Goal: Task Accomplishment & Management: Complete application form

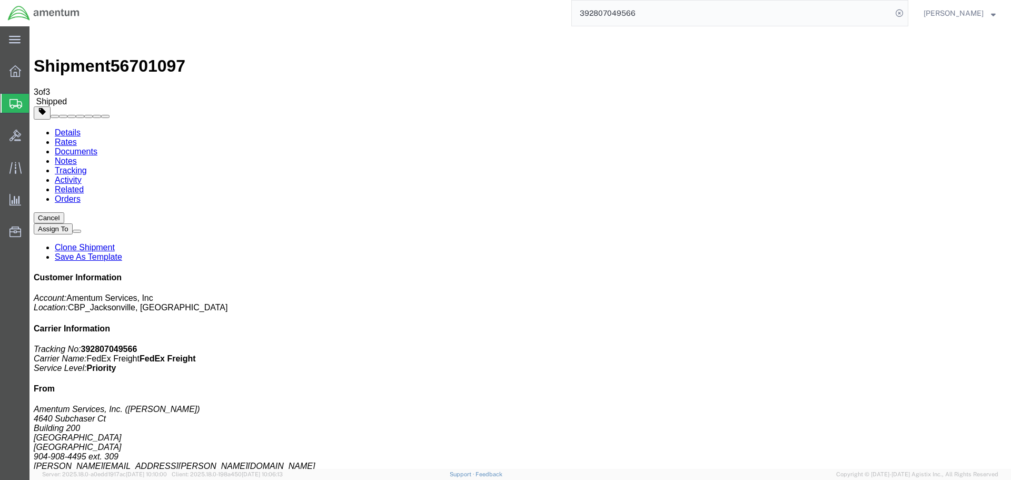
drag, startPoint x: 0, startPoint y: 0, endPoint x: 63, endPoint y: 142, distance: 155.4
click at [0, 0] on span "Create Shipment" at bounding box center [0, 0] width 0 height 0
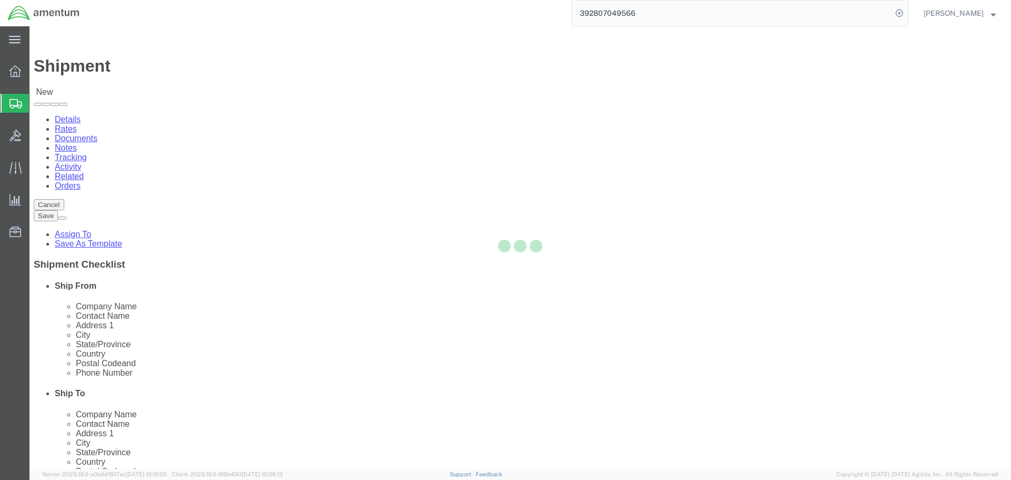
select select
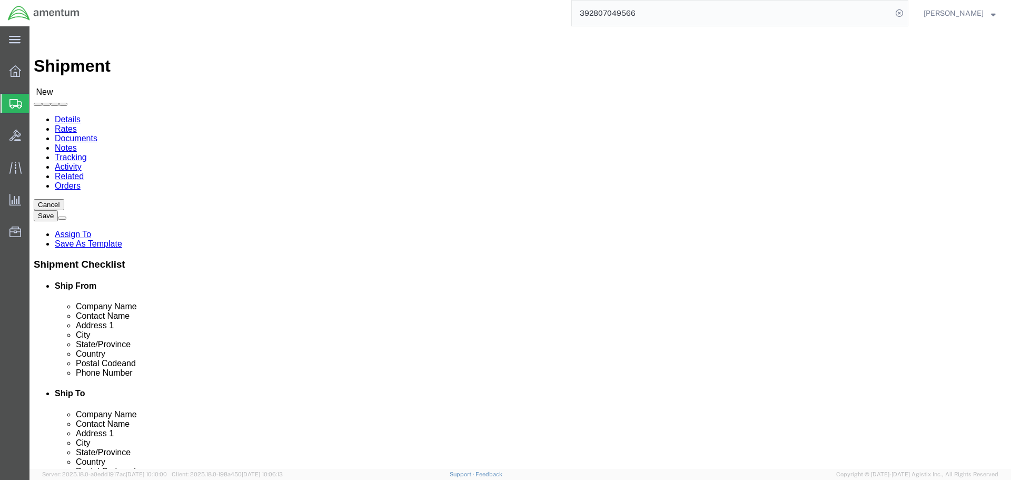
select select "MYPROFILE"
select select "FL"
type input "dlr"
select select "49937"
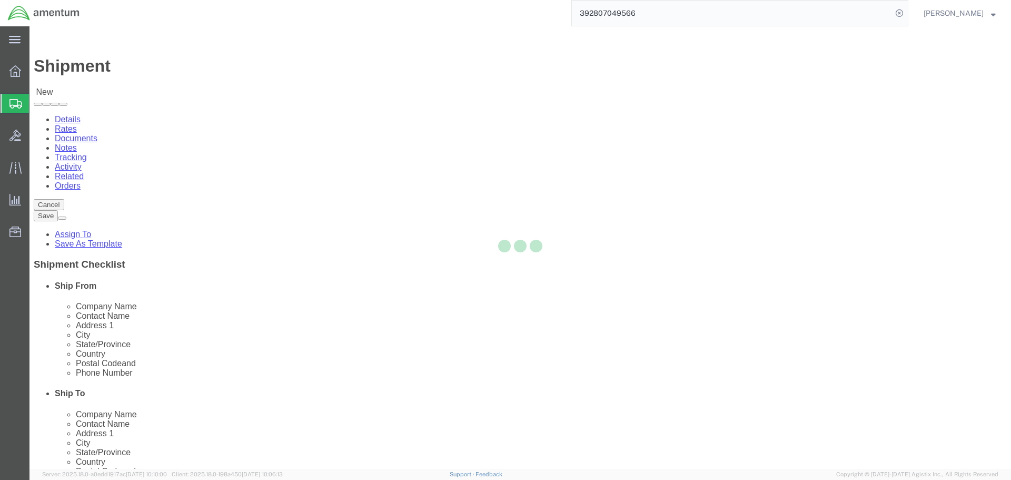
select select "[GEOGRAPHIC_DATA]"
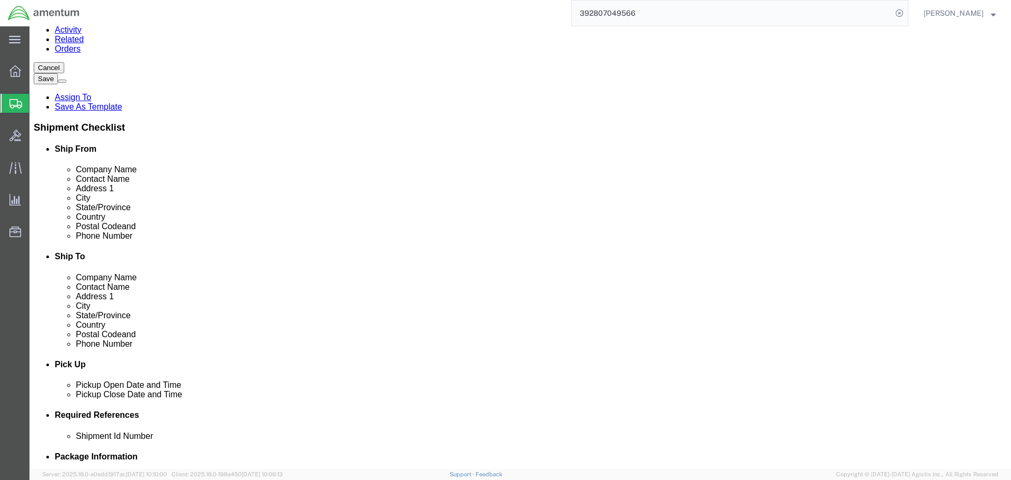
scroll to position [53, 0]
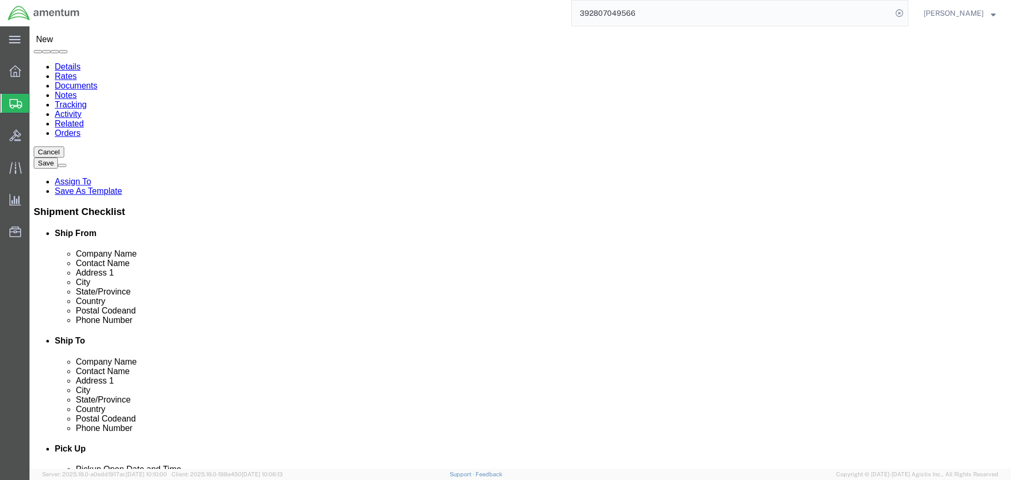
click input "text"
type input "c"
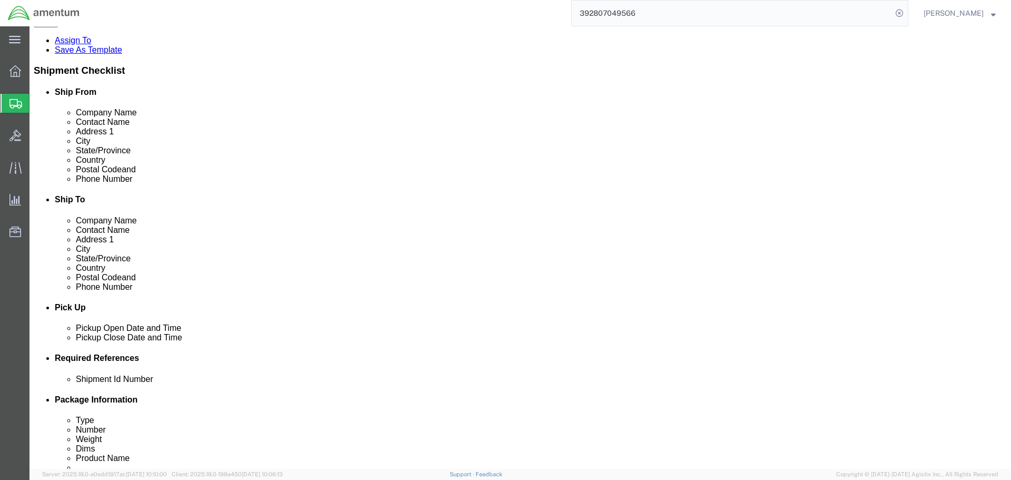
scroll to position [263, 0]
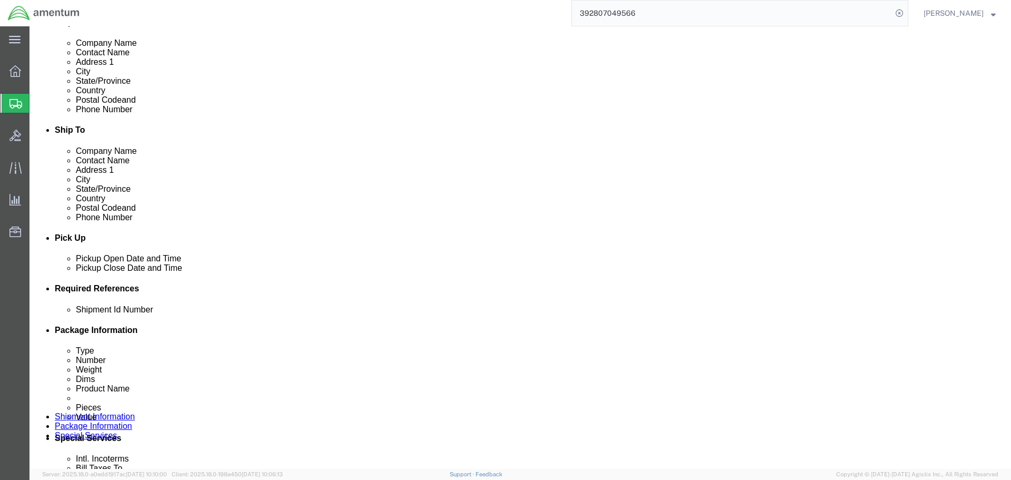
type input "CBP"
click input "text"
type input "r"
type input "RT5000 TO DLR"
drag, startPoint x: 693, startPoint y: 342, endPoint x: 696, endPoint y: 348, distance: 6.9
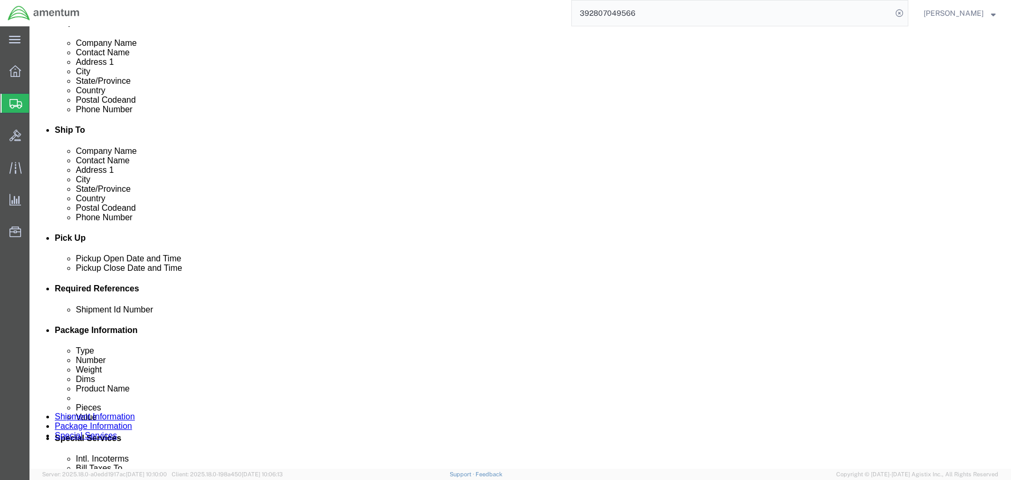
click div "Add reference"
click button "Add reference"
drag, startPoint x: 702, startPoint y: 352, endPoint x: 688, endPoint y: 351, distance: 13.7
click button "Add reference"
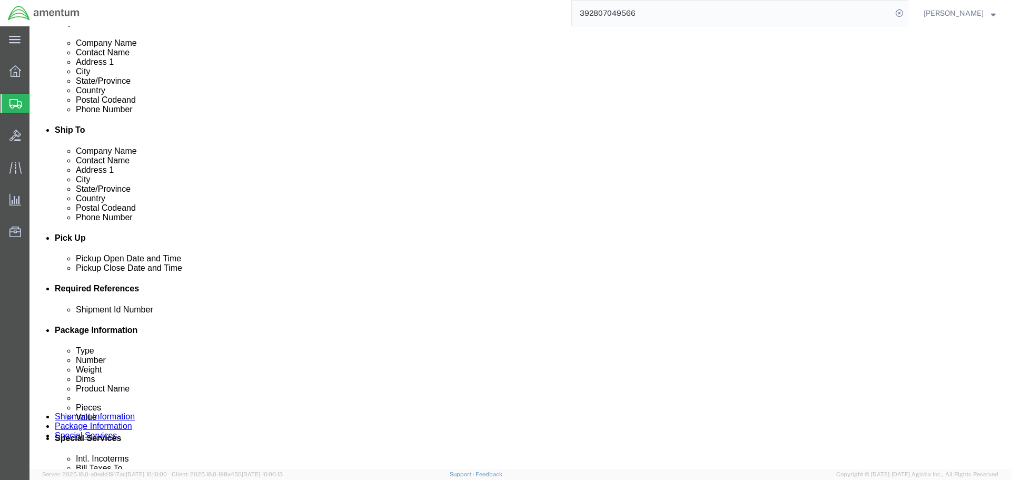
click select "Select Account Type Activity ID Airline Appointment Number ASN Batch Request # …"
select select "PROJNUM"
click select "Select Account Type Activity ID Airline Appointment Number ASN Batch Request # …"
type input "6118.03.03.2219.000.SER.0000"
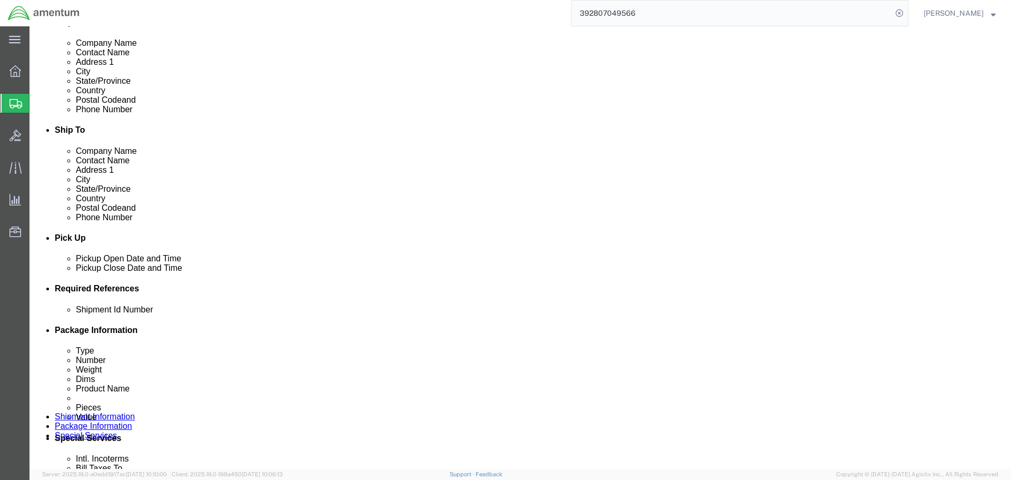
scroll to position [0, 0]
select select "DEPT"
type input "CBP"
select select "CUSTREF"
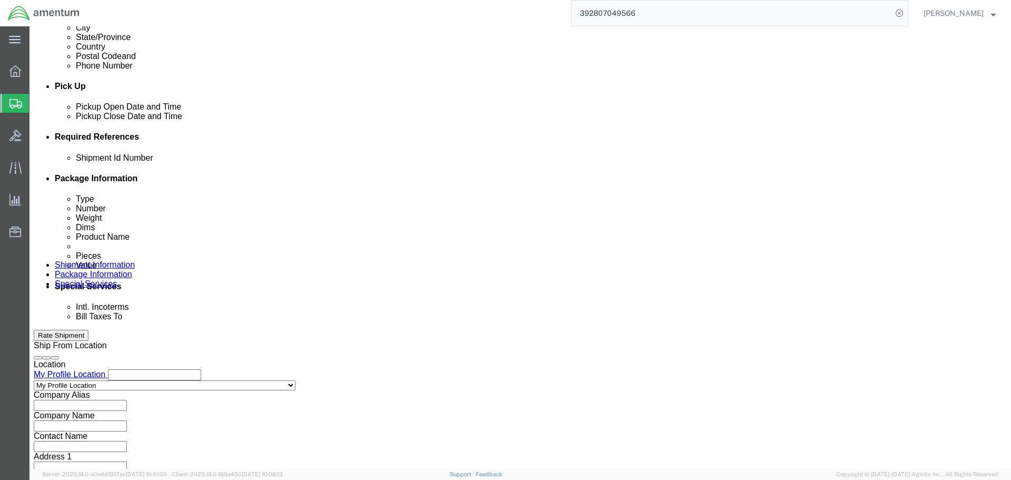
scroll to position [482, 0]
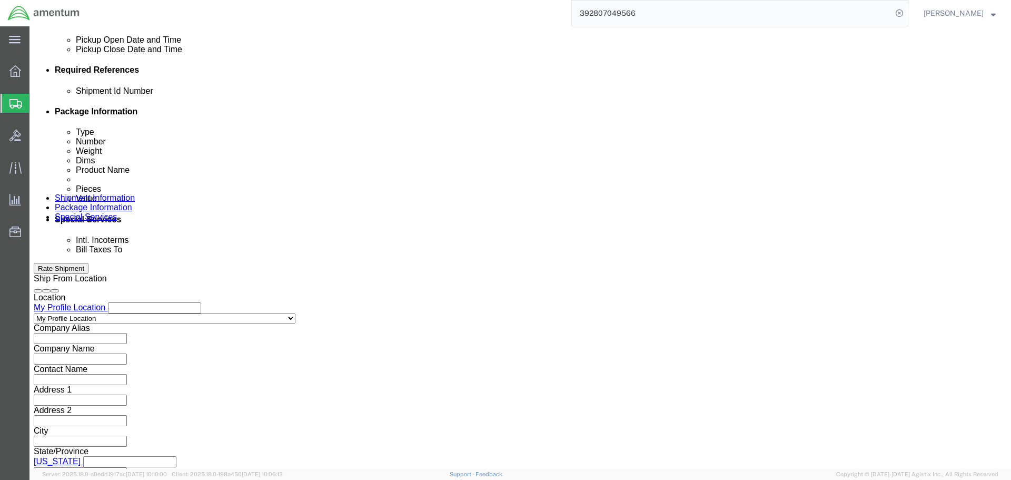
type input "5811s"
click button "Continue"
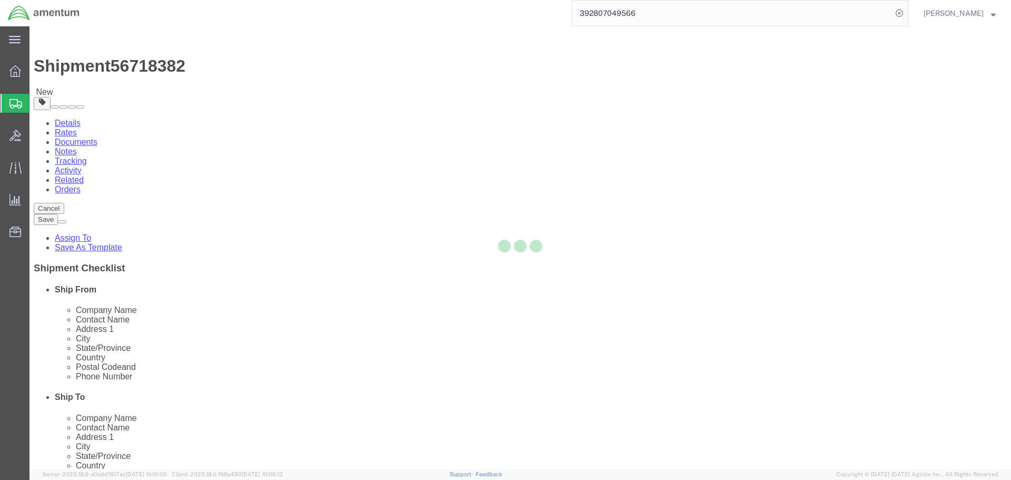
select select "CBOX"
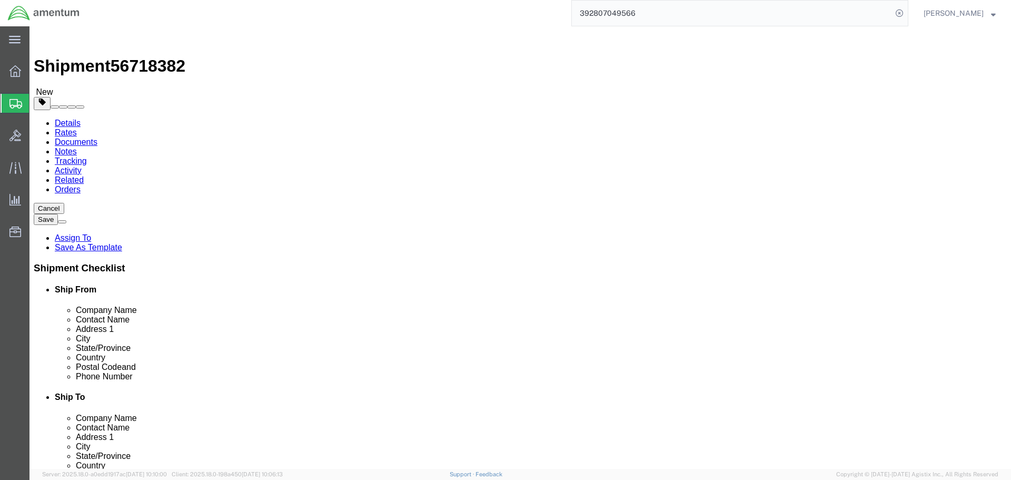
click input "text"
type input "20"
type input "14"
type input "45"
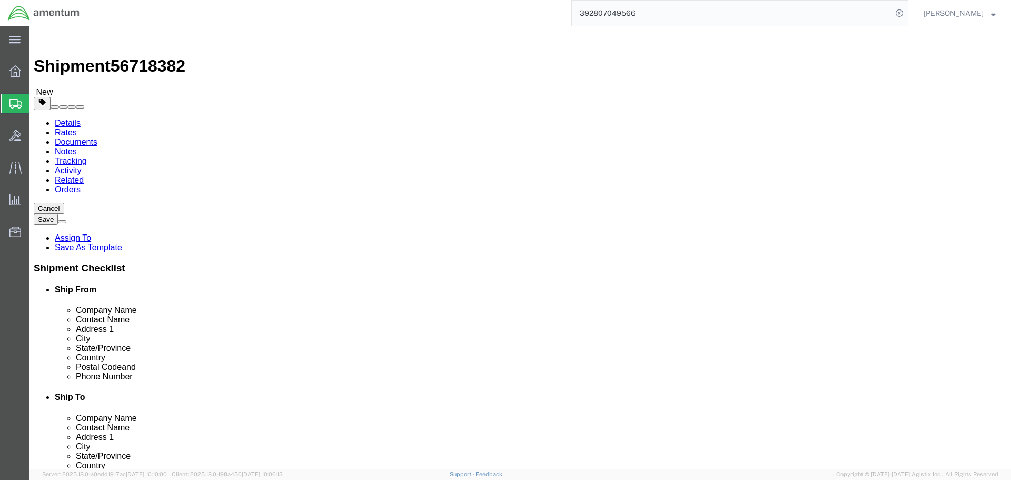
click link "Add Content"
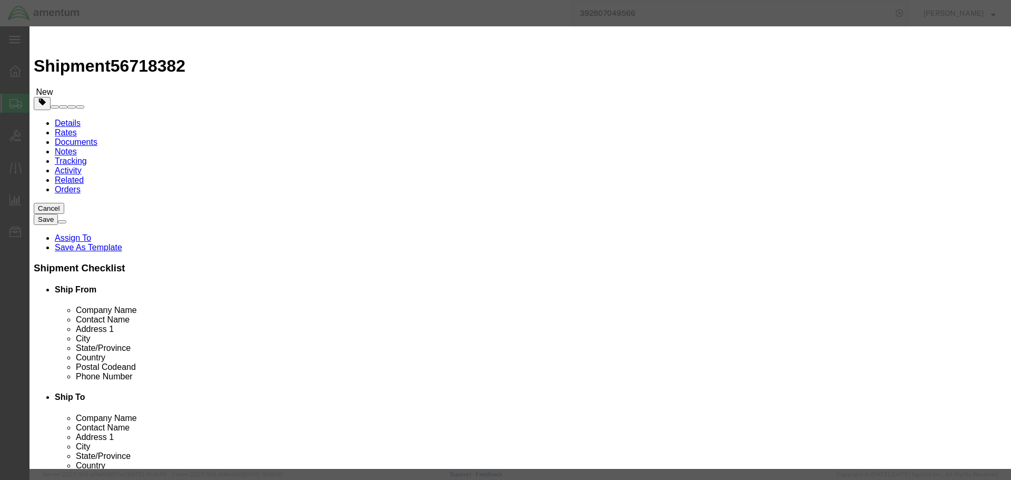
click input "text"
type input "RT5000"
type input "2"
type input "50000"
click button "Save & Close"
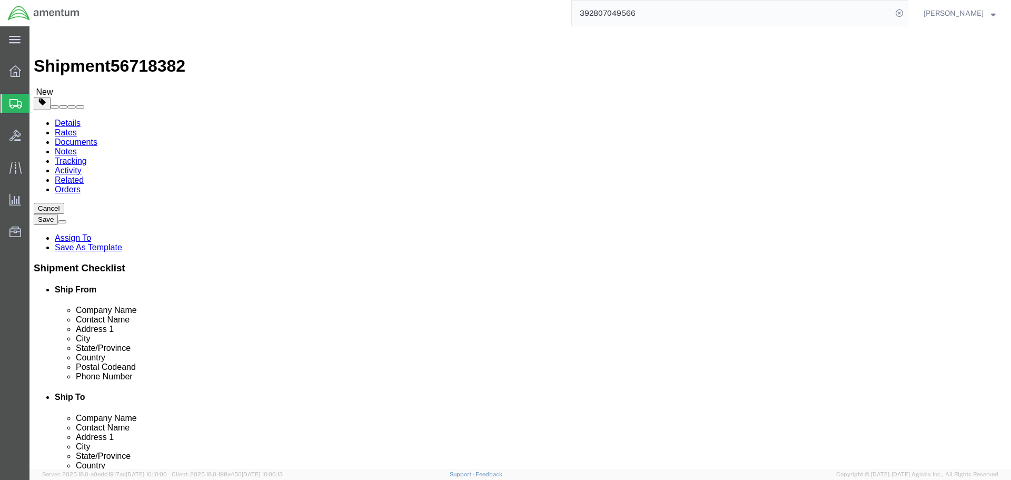
click button "Rate Shipment"
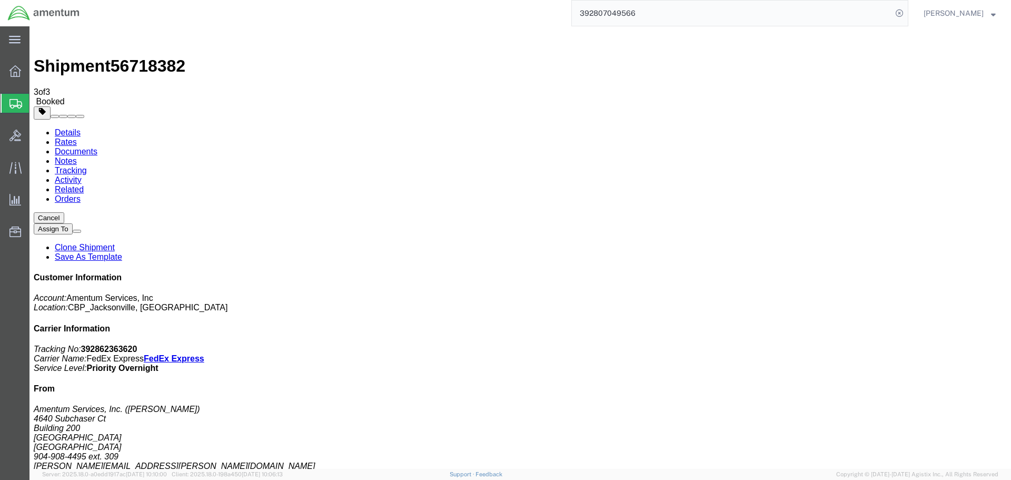
click at [137, 344] on b "392862363620" at bounding box center [109, 348] width 56 height 9
copy b "392862363620"
drag, startPoint x: 113, startPoint y: 277, endPoint x: 76, endPoint y: 223, distance: 65.3
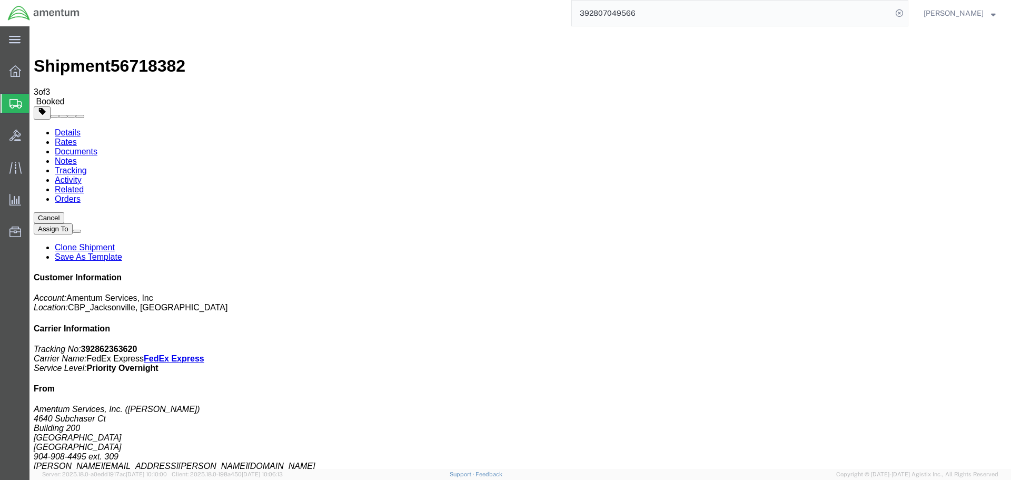
checkbox input "true"
click at [65, 128] on link "Details" at bounding box center [68, 132] width 26 height 9
click b "392862363620"
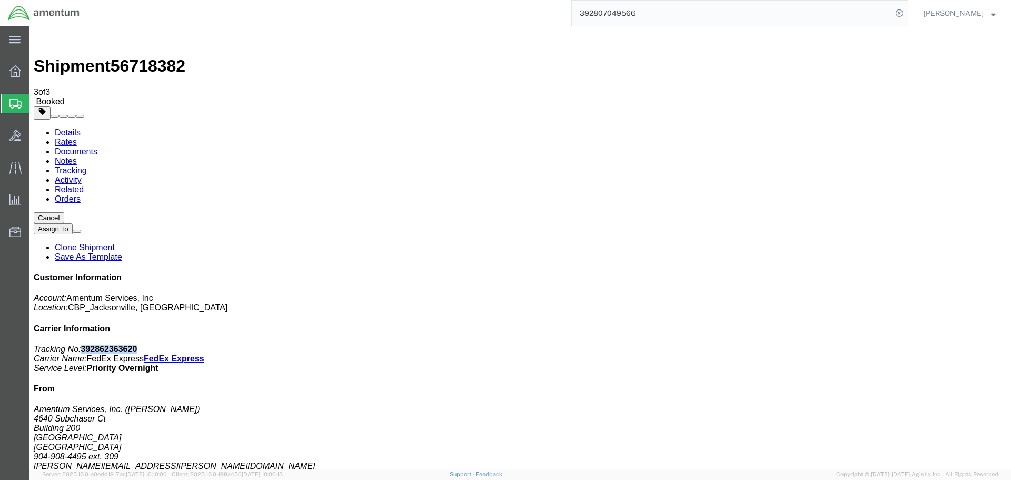
click b "392862363620"
copy b "392862363620"
click icon "Carrier Name:"
drag, startPoint x: 900, startPoint y: 159, endPoint x: 781, endPoint y: 139, distance: 120.8
click div "Customer Information Account: Amentum Services, Inc Location: CBP_Jacksonville,…"
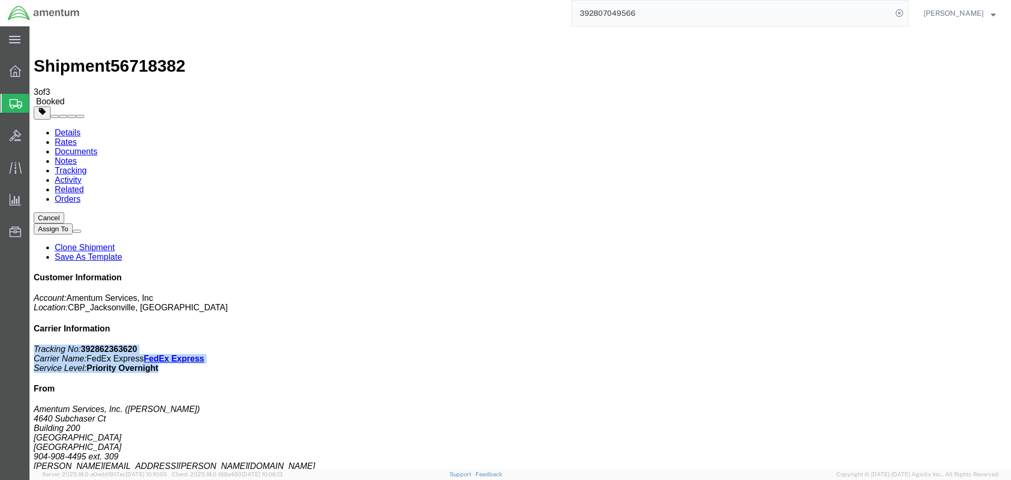
copy p "Tracking No: 392862363620 Carrier Name: FedEx Express FedEx Express Service Lev…"
click at [0, 0] on span "Create Shipment" at bounding box center [0, 0] width 0 height 0
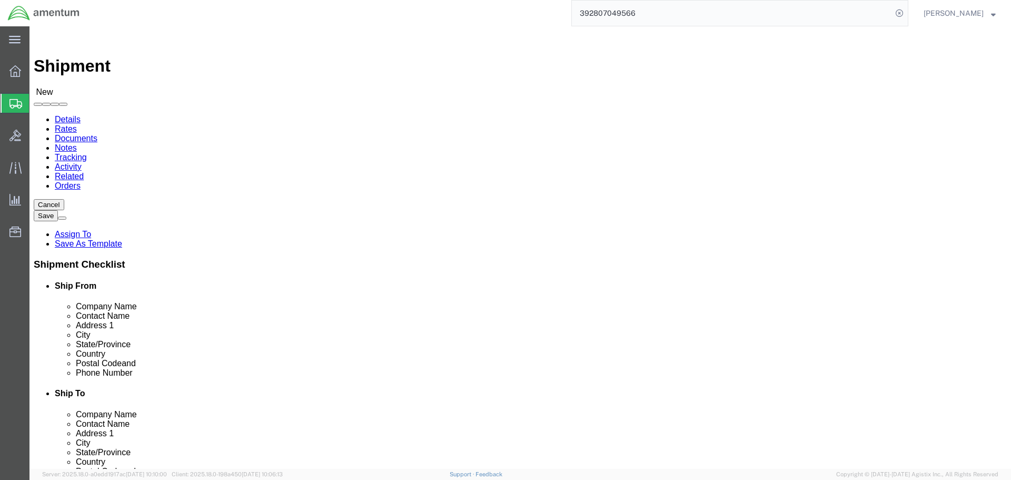
select select "MYPROFILE"
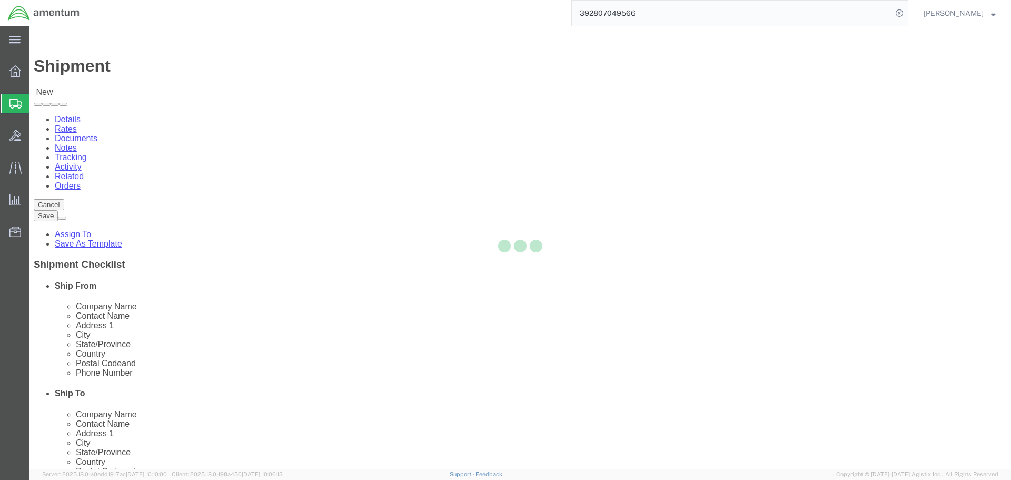
select select "FL"
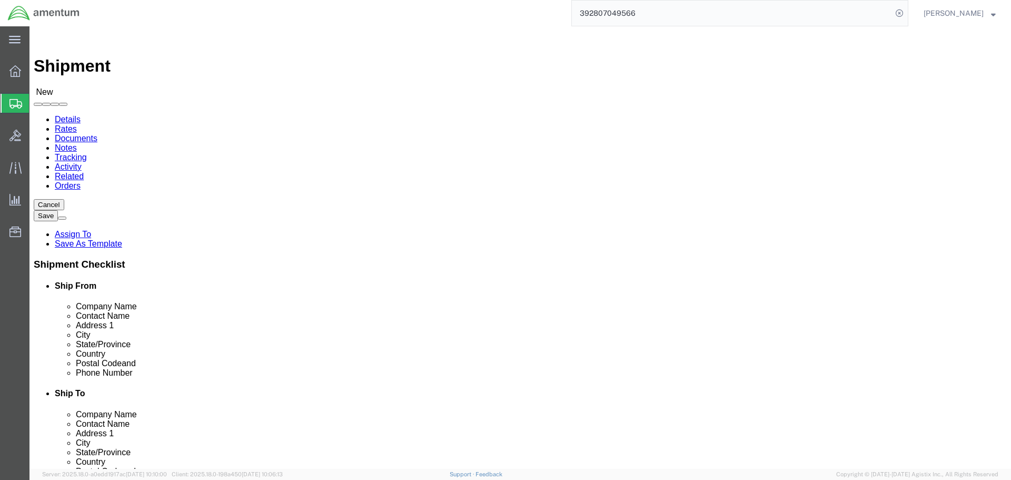
type input "miam"
select select "49931"
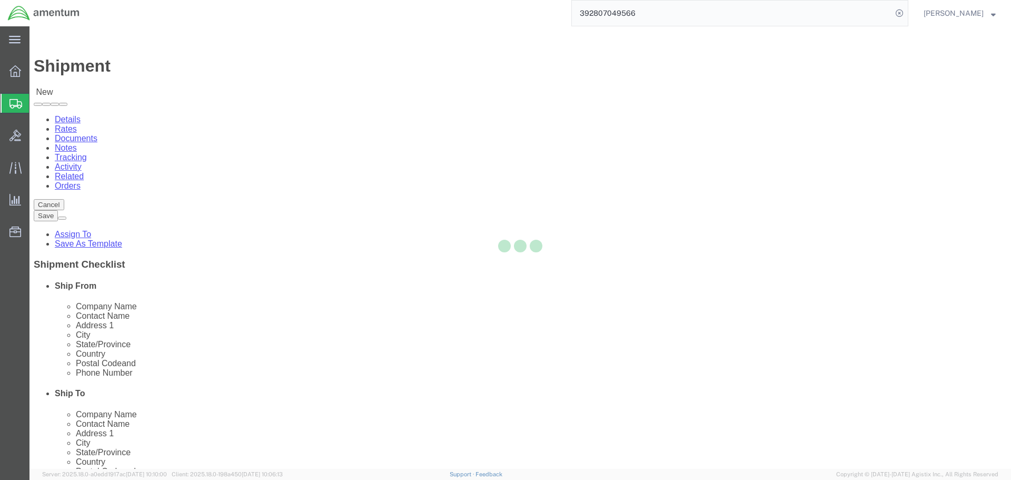
select select "FL"
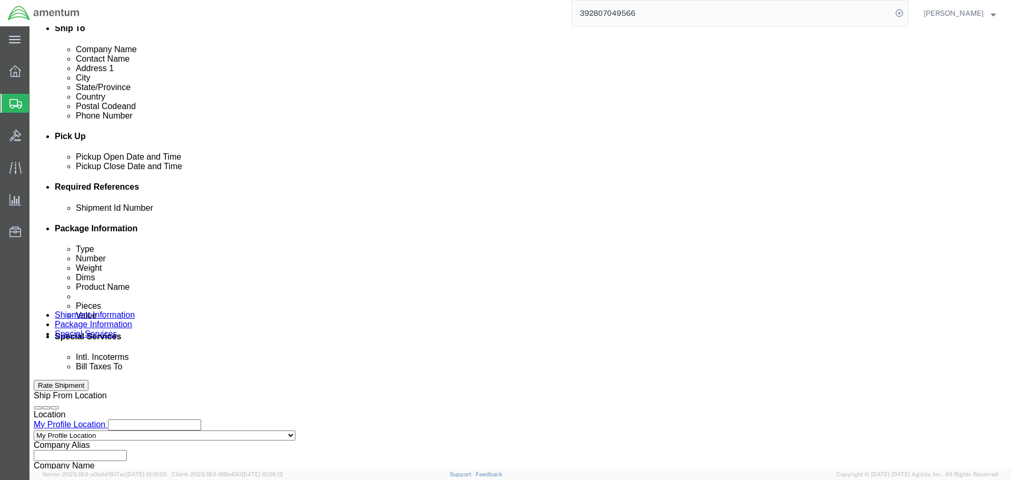
scroll to position [421, 0]
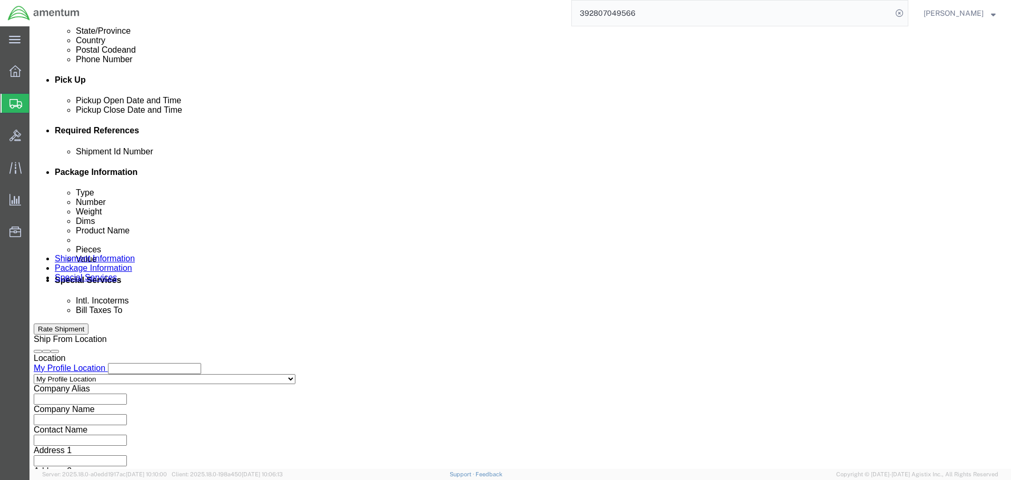
click input "text"
type input "a"
type input "AMS TO EMI"
click button "Add reference"
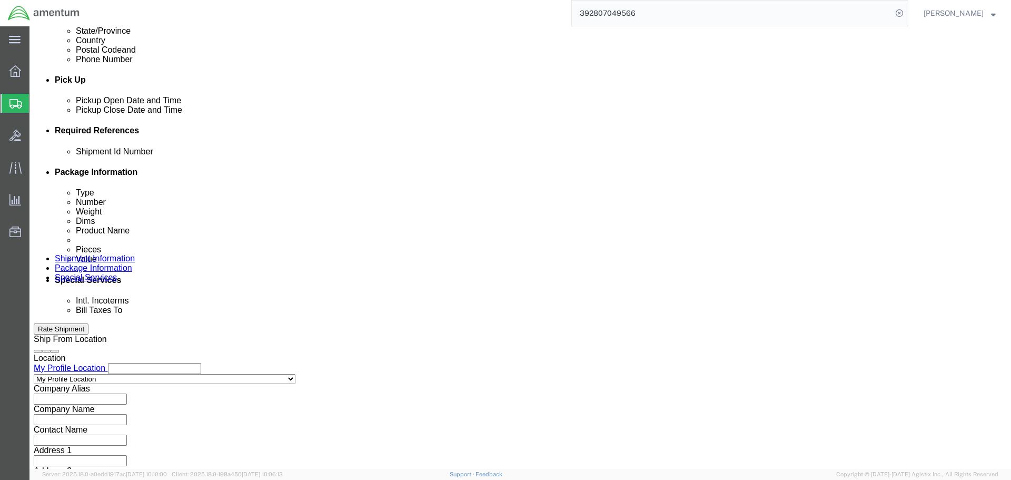
click button "Add reference"
click select "Select Account Type Activity ID Airline Appointment Number ASN Batch Request # …"
select select "PROJNUM"
click select "Select Account Type Activity ID Airline Appointment Number ASN Batch Request # …"
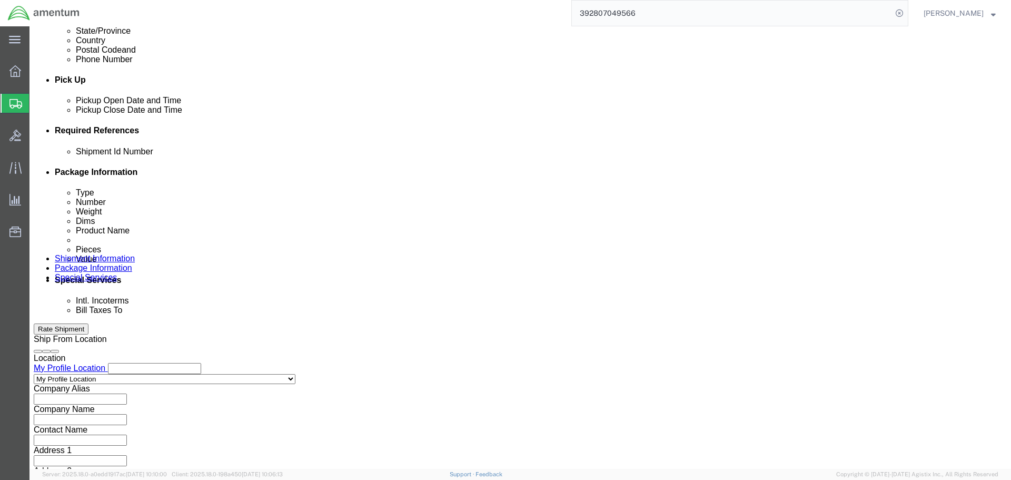
type input "6118.03.03.2219.000.SER.0000"
select select "DEPT"
type input "B"
type input "CBP"
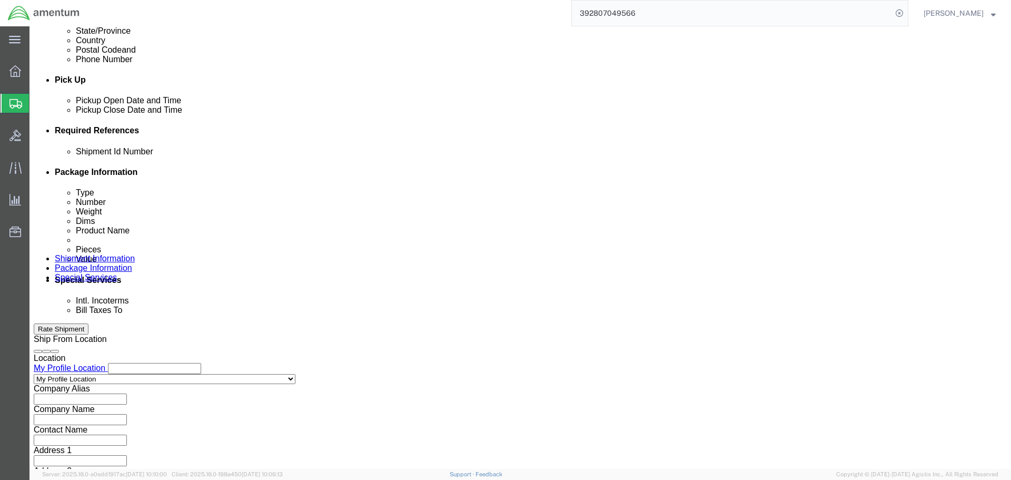
select select "CUSTREF"
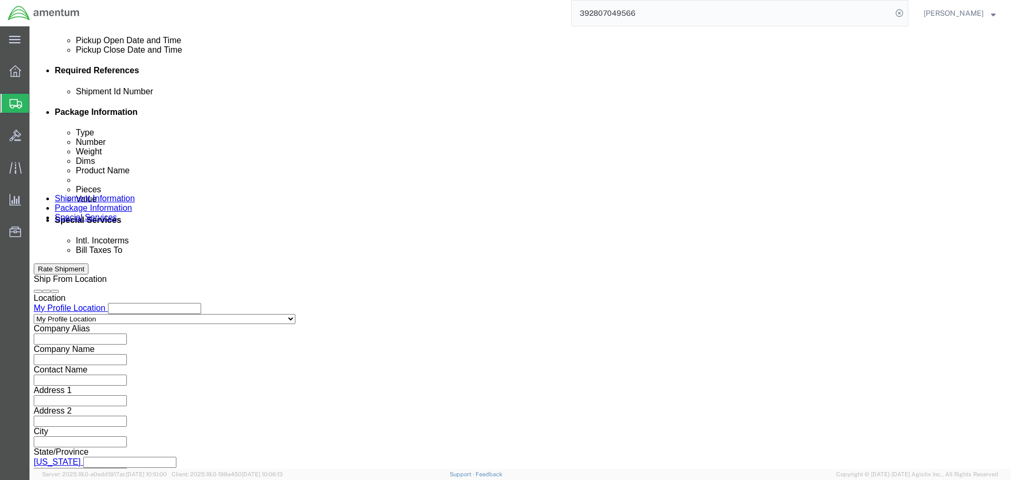
scroll to position [482, 0]
type input "MAP"
click button "Continue"
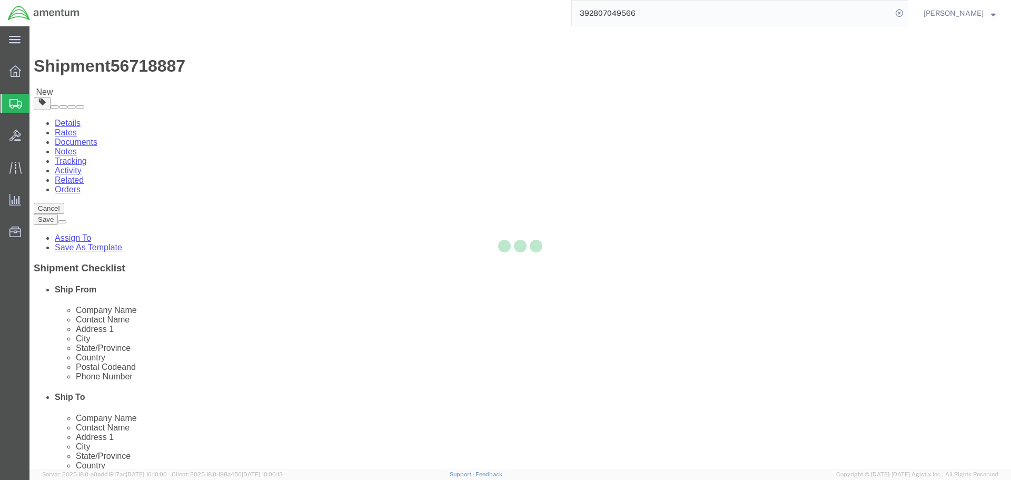
select select "CBOX"
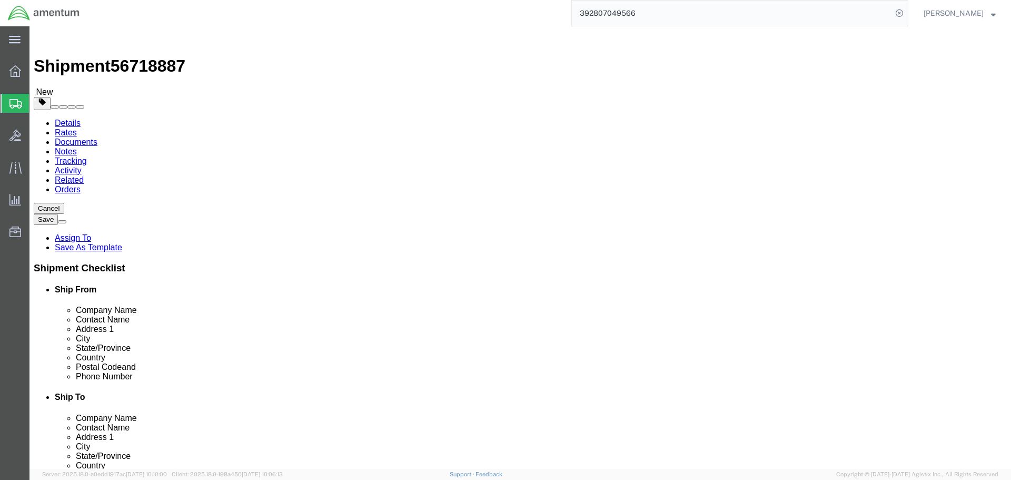
click input "text"
type input "18"
type input "12"
type input "20"
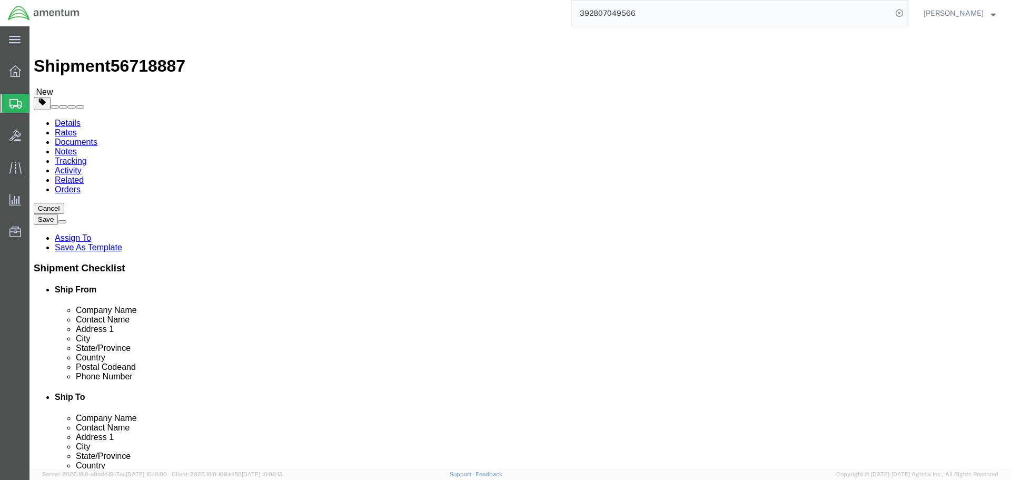
click link "Add Content"
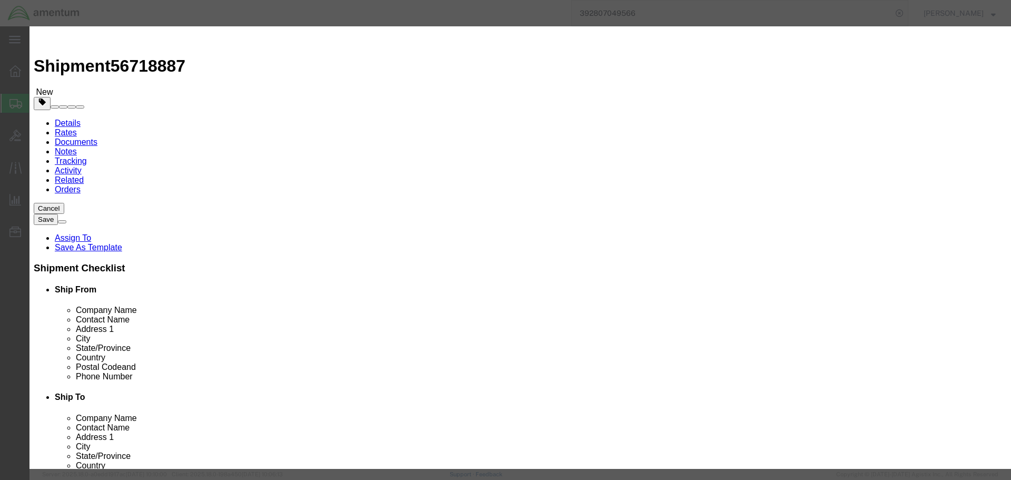
click input "text"
click span "Name:"
type input "MOVING MAP"
click input "0"
select select "USD"
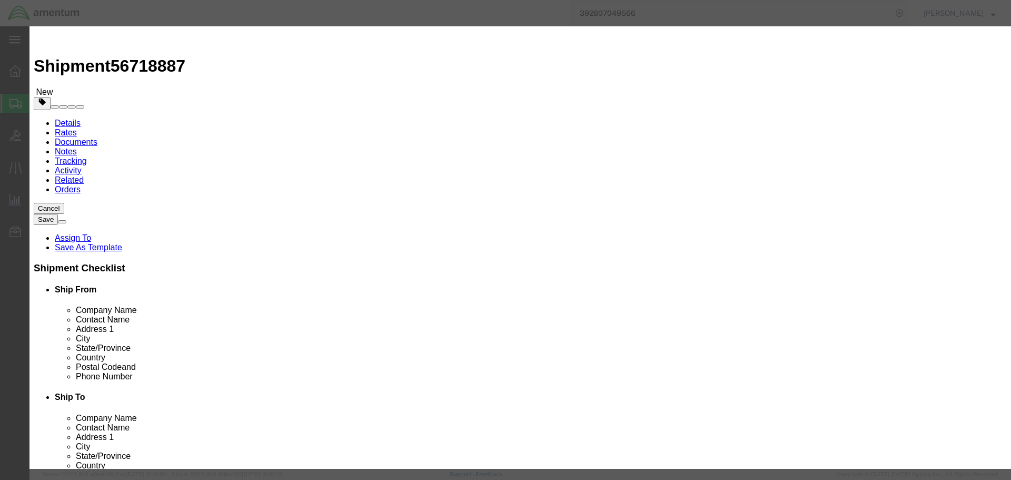
type input "AMS7102"
type input "1"
type input "7"
type input "70000"
click button "Save & Close"
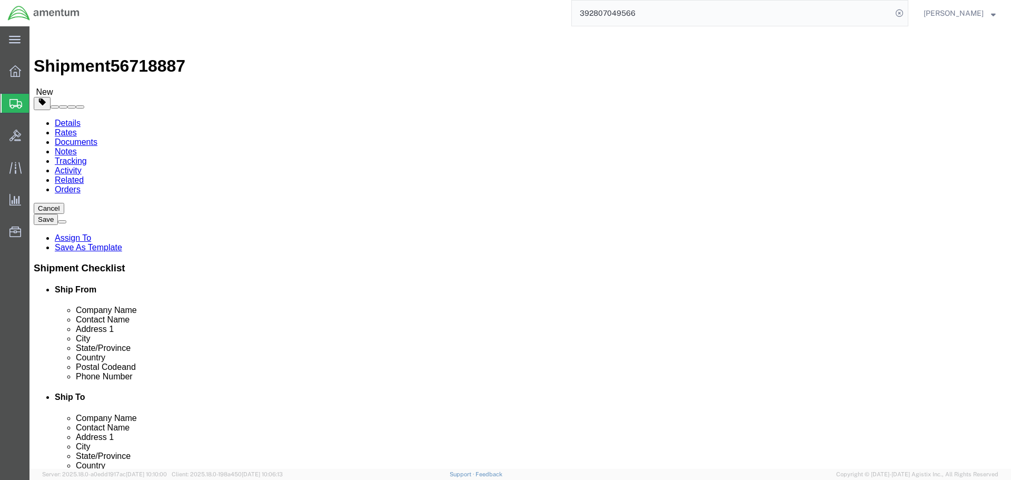
click button "Rate Shipment"
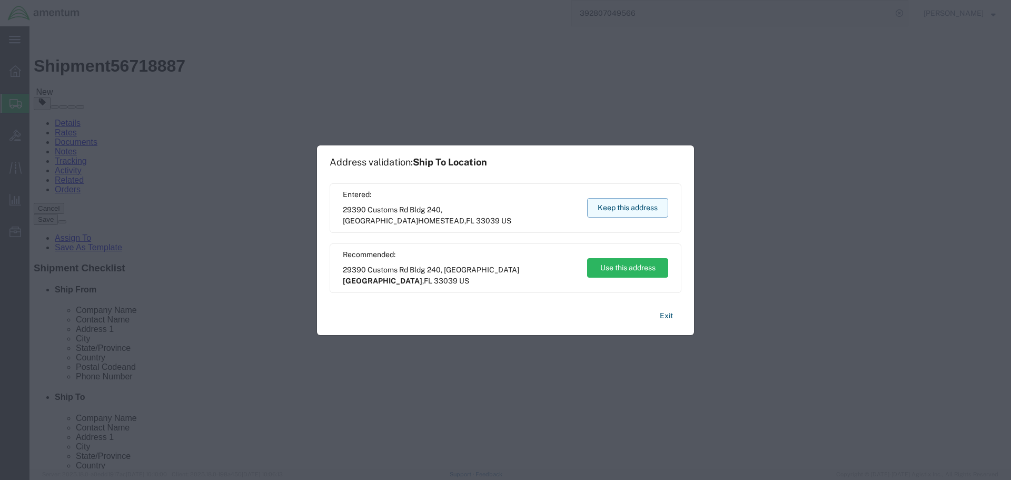
click at [628, 203] on button "Keep this address" at bounding box center [627, 207] width 81 height 19
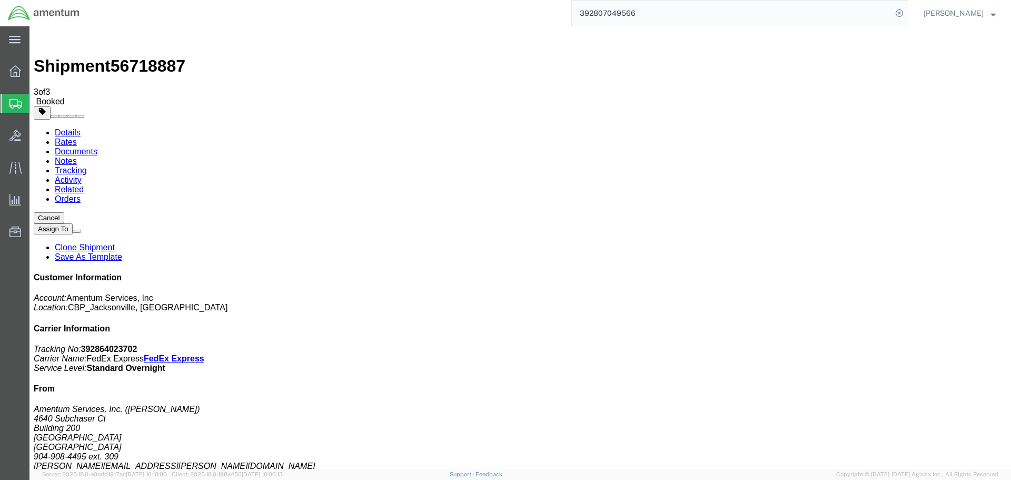
checkbox input "true"
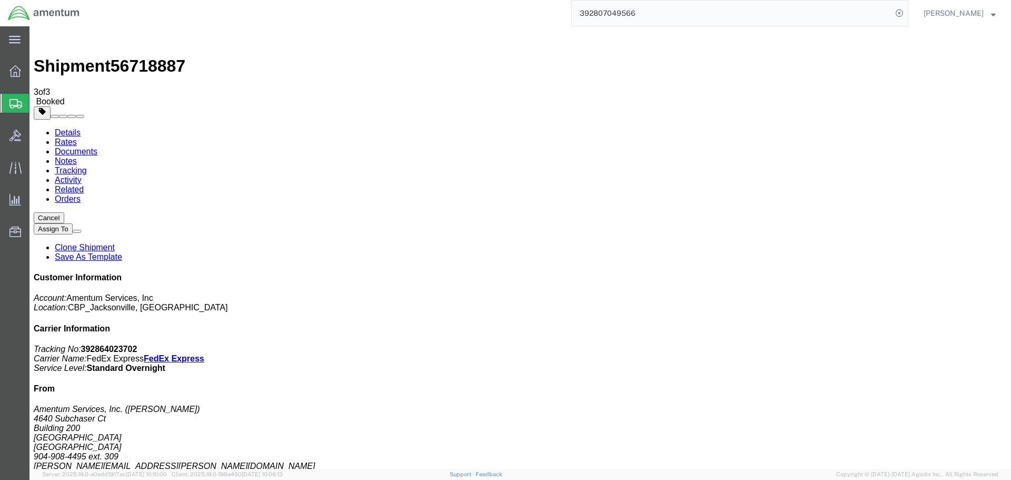
click at [137, 344] on b "392864023702" at bounding box center [109, 348] width 56 height 9
copy b "392864023702"
